Goal: Find specific page/section: Locate a particular part of the current website

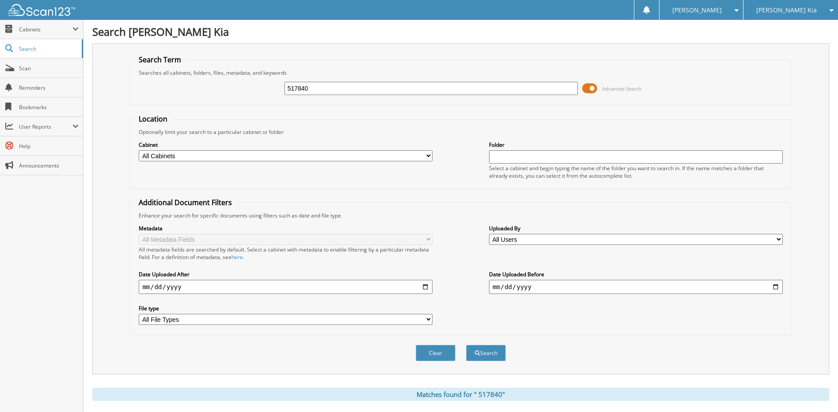
drag, startPoint x: 362, startPoint y: 90, endPoint x: 177, endPoint y: 89, distance: 184.8
click at [177, 89] on div "517840 Advanced Search" at bounding box center [460, 88] width 653 height 24
type input "219802-01"
click at [466, 345] on button "Search" at bounding box center [486, 353] width 40 height 16
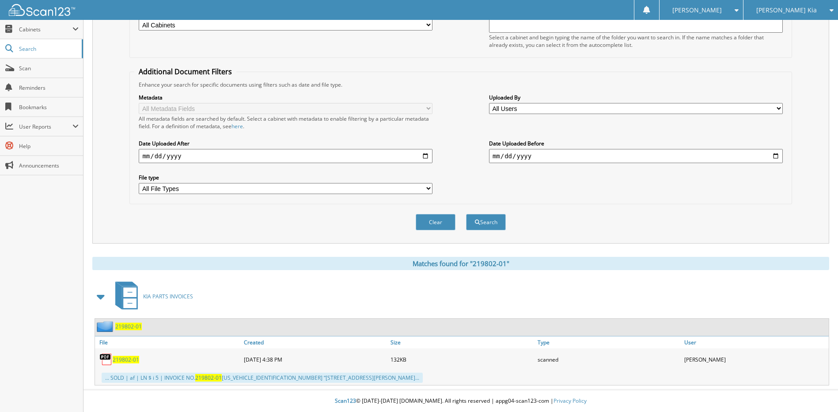
click at [126, 354] on div "219802-01" at bounding box center [168, 359] width 147 height 18
click at [126, 356] on span "219802-01" at bounding box center [126, 360] width 27 height 8
